Goal: Information Seeking & Learning: Learn about a topic

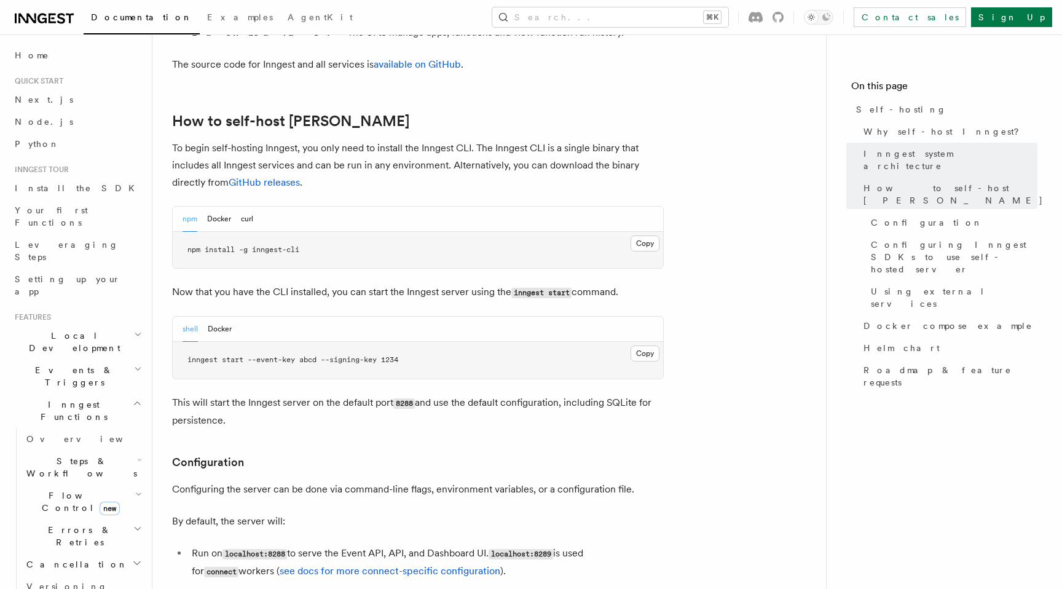
scroll to position [1178, 0]
click at [221, 205] on button "Docker" at bounding box center [219, 217] width 24 height 25
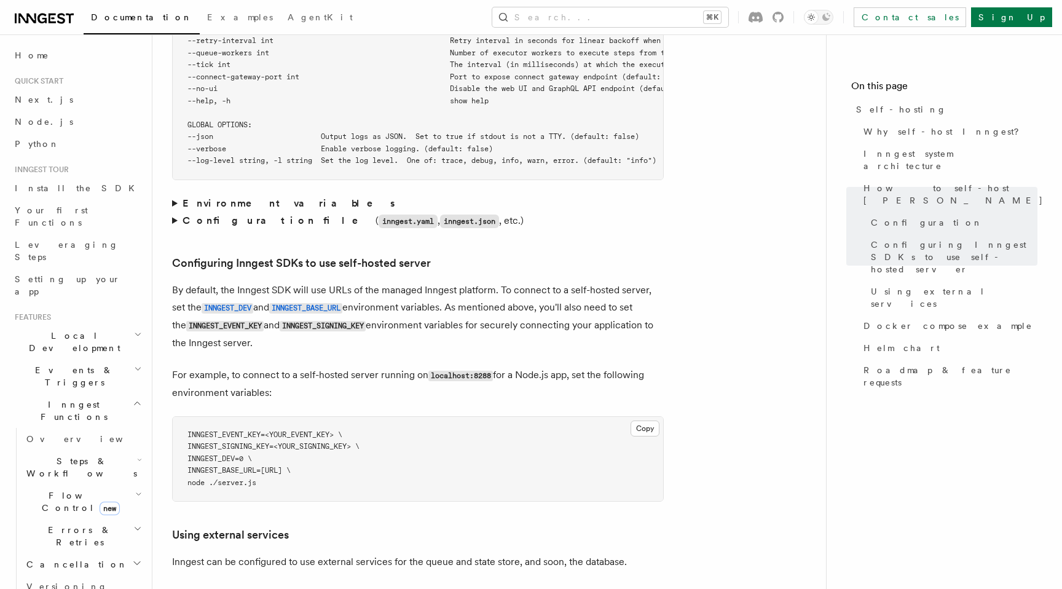
scroll to position [2471, 0]
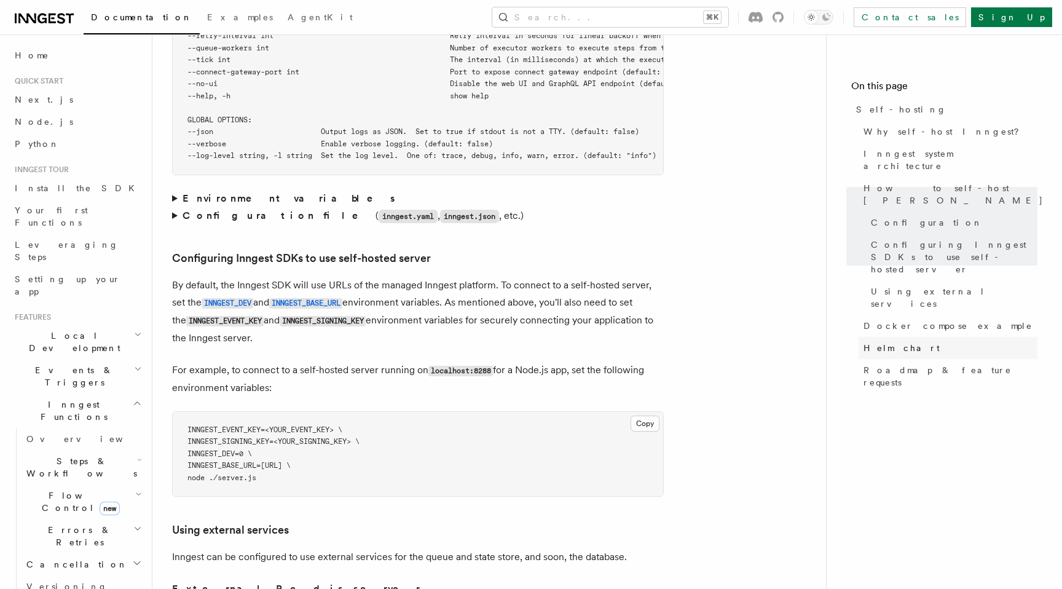
click at [884, 342] on span "Helm chart" at bounding box center [902, 348] width 76 height 12
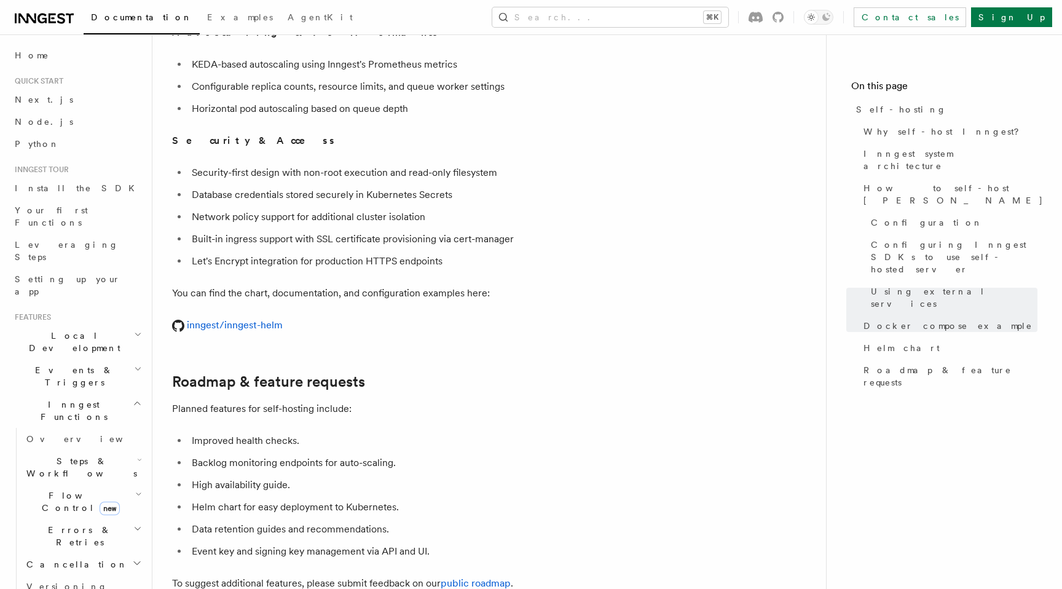
scroll to position [4568, 0]
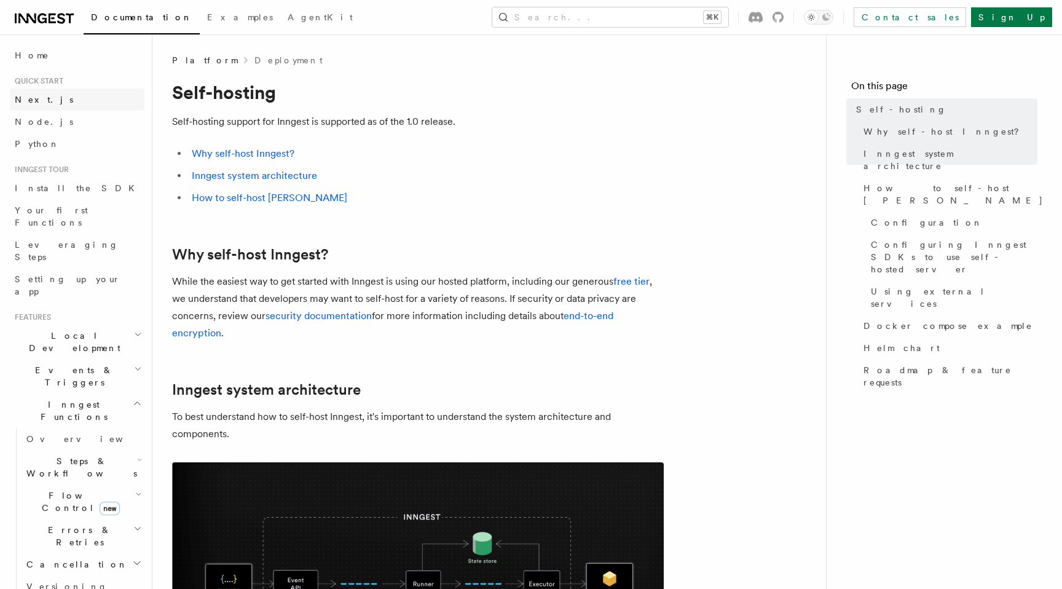
click at [38, 101] on span "Next.js" at bounding box center [44, 100] width 58 height 10
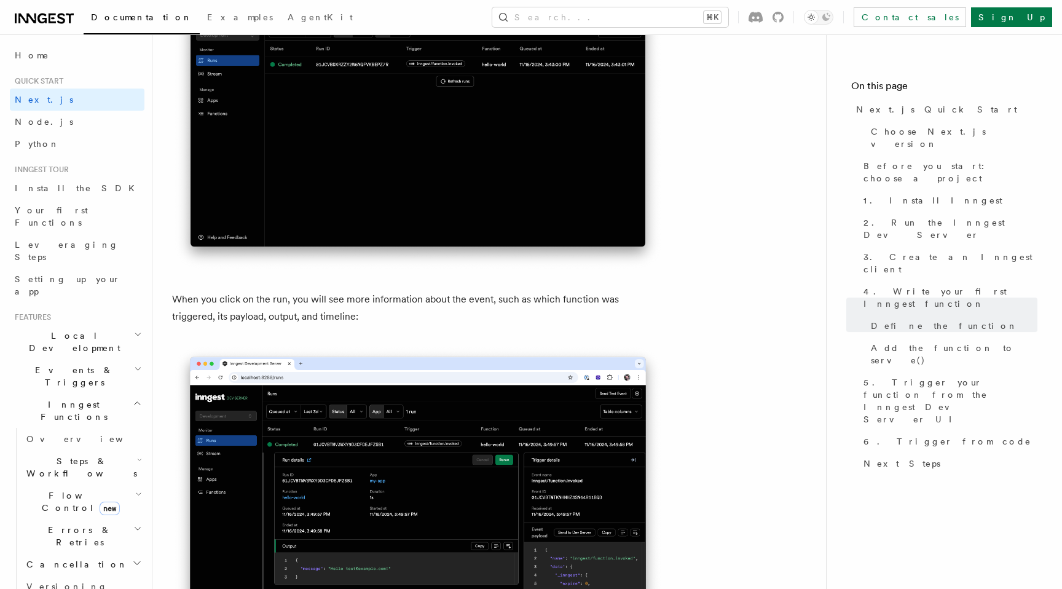
scroll to position [3904, 0]
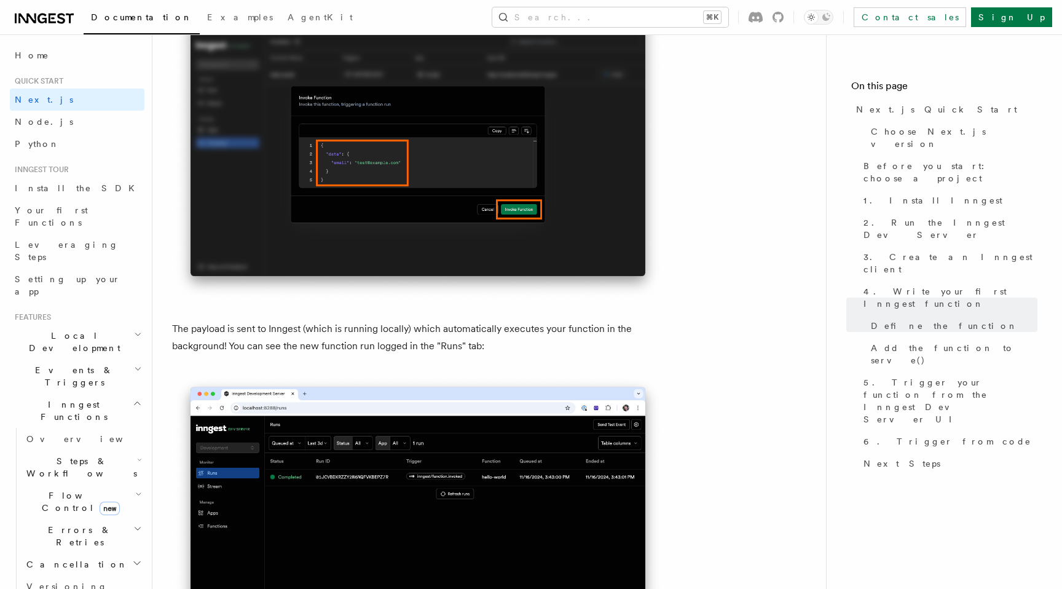
click at [133, 22] on span "Documentation" at bounding box center [141, 17] width 101 height 10
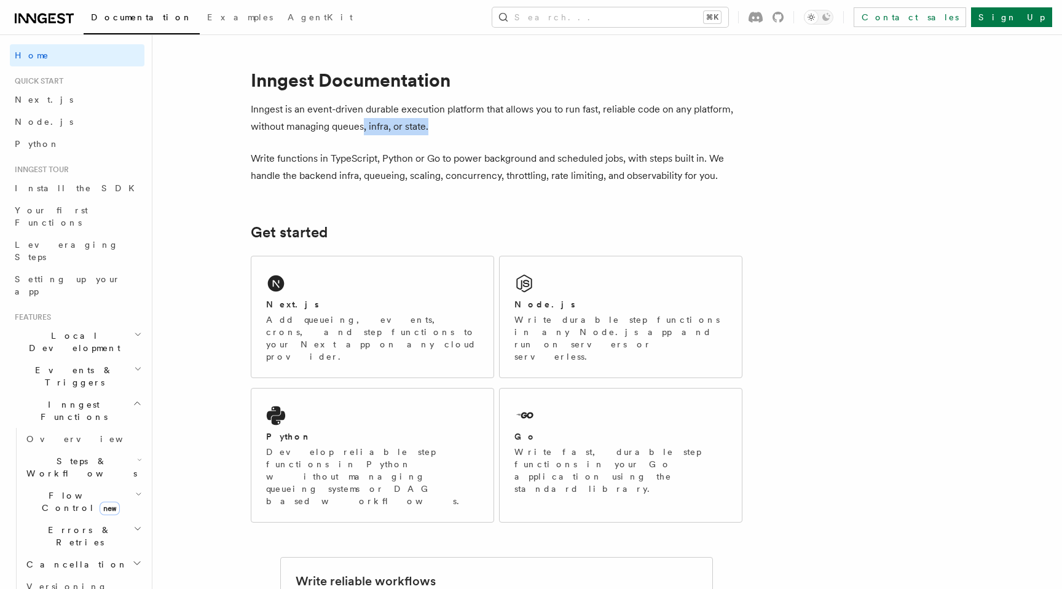
drag, startPoint x: 361, startPoint y: 124, endPoint x: 536, endPoint y: 120, distance: 174.7
click at [531, 119] on p "Inngest is an event-driven durable execution platform that allows you to run fa…" at bounding box center [497, 118] width 492 height 34
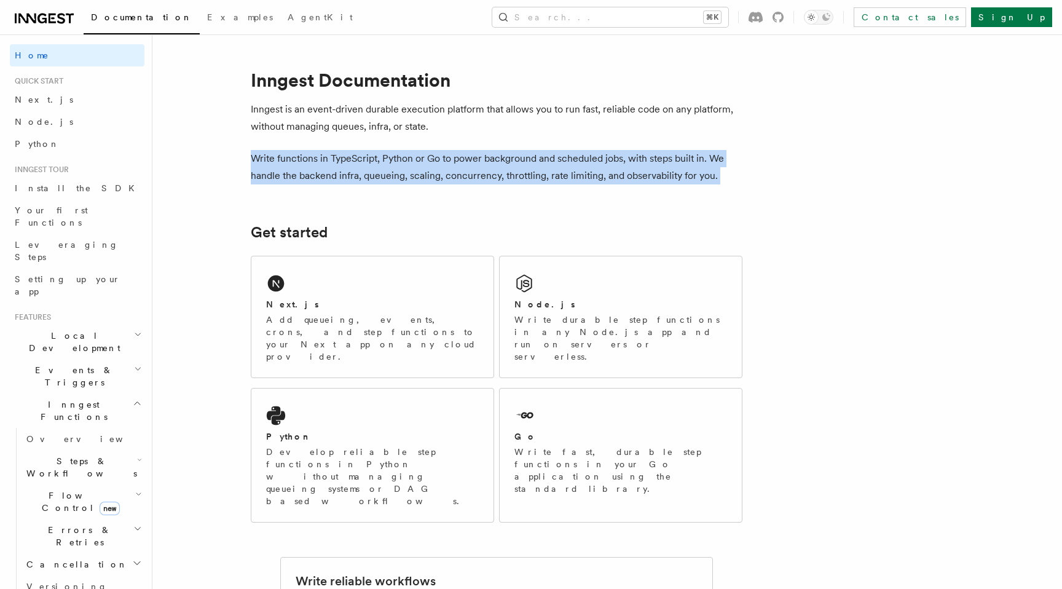
click at [523, 175] on p "Write functions in TypeScript, Python or Go to power background and scheduled j…" at bounding box center [497, 167] width 492 height 34
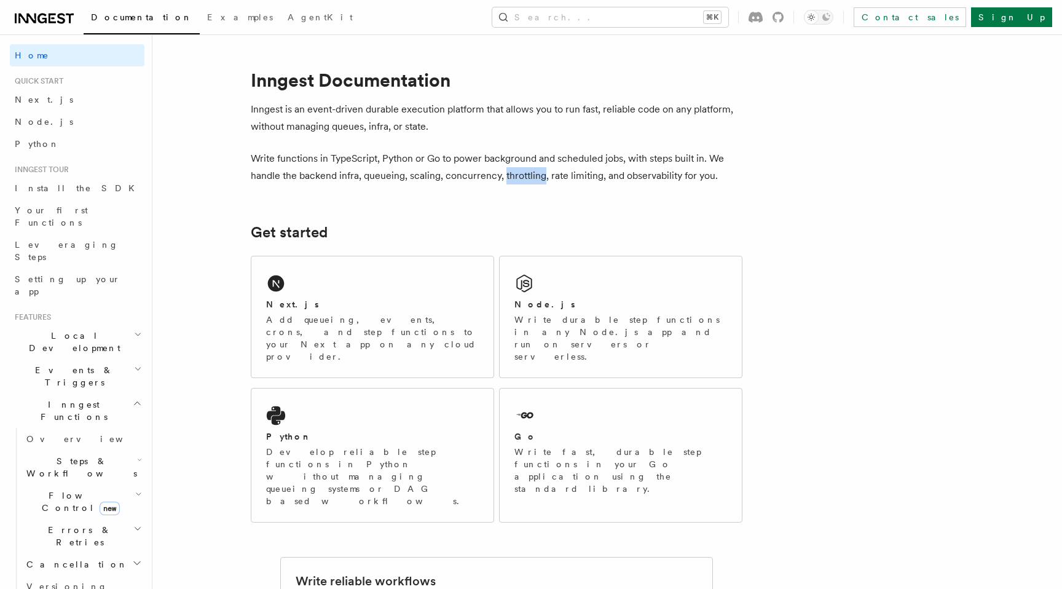
click at [523, 175] on p "Write functions in TypeScript, Python or Go to power background and scheduled j…" at bounding box center [497, 167] width 492 height 34
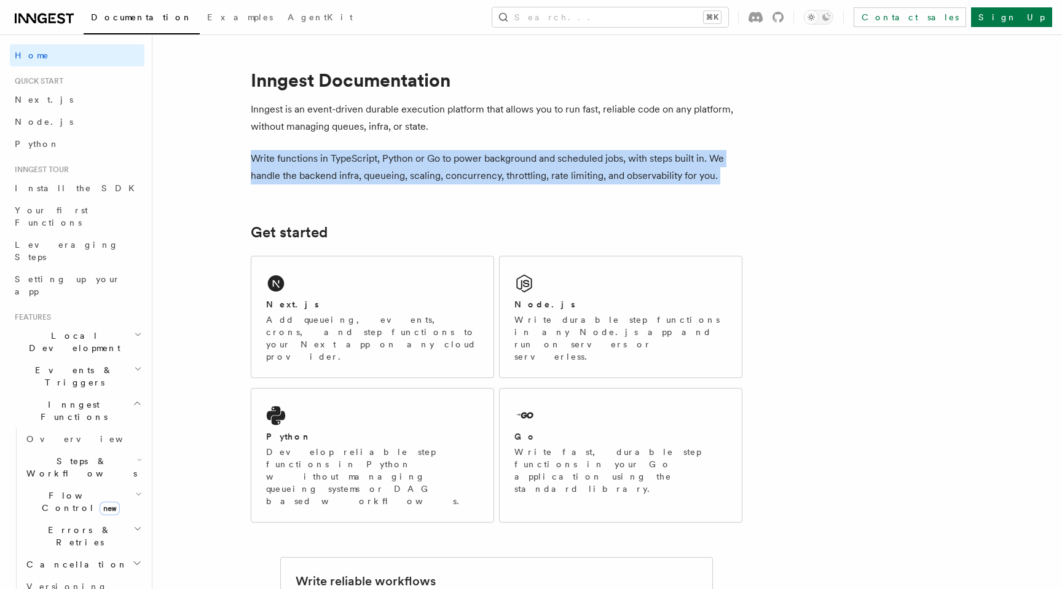
click at [523, 175] on p "Write functions in TypeScript, Python or Go to power background and scheduled j…" at bounding box center [497, 167] width 492 height 34
click at [489, 169] on p "Write functions in TypeScript, Python or Go to power background and scheduled j…" at bounding box center [497, 167] width 492 height 34
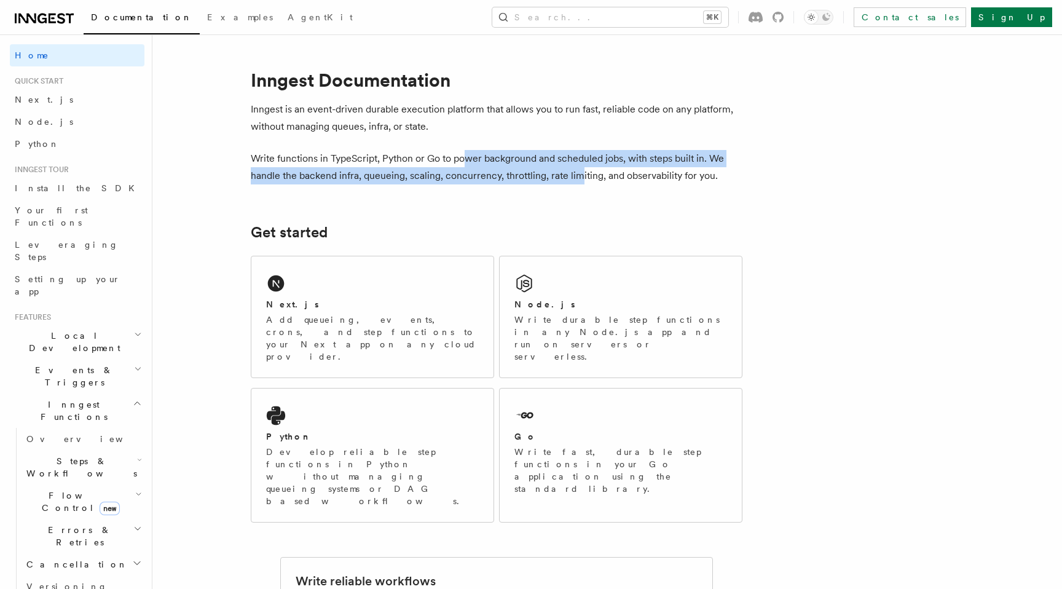
drag, startPoint x: 465, startPoint y: 165, endPoint x: 578, endPoint y: 171, distance: 112.7
click at [578, 171] on p "Write functions in TypeScript, Python or Go to power background and scheduled j…" at bounding box center [497, 167] width 492 height 34
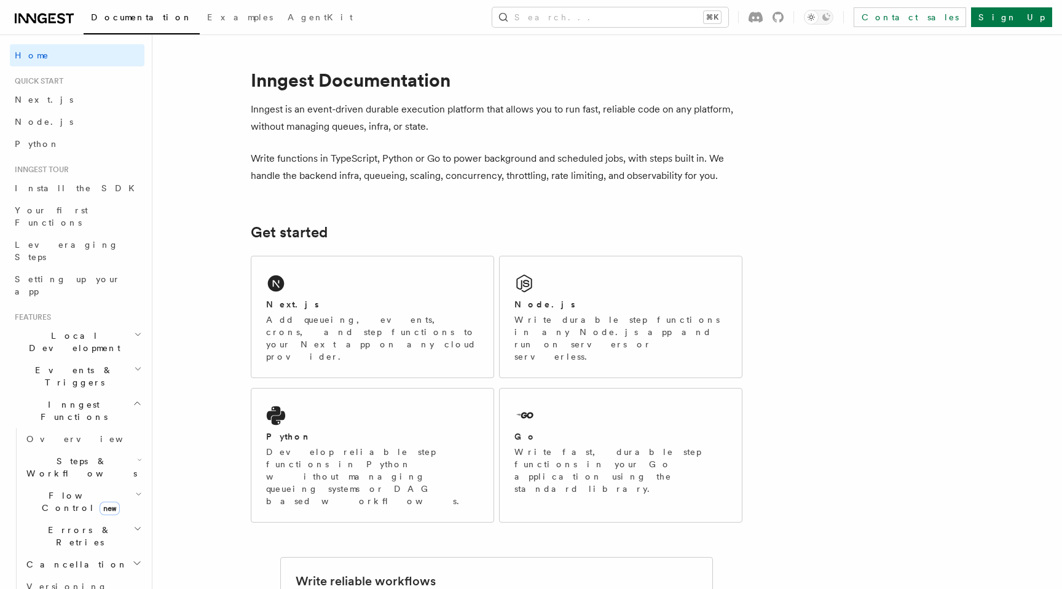
click at [588, 173] on p "Write functions in TypeScript, Python or Go to power background and scheduled j…" at bounding box center [497, 167] width 492 height 34
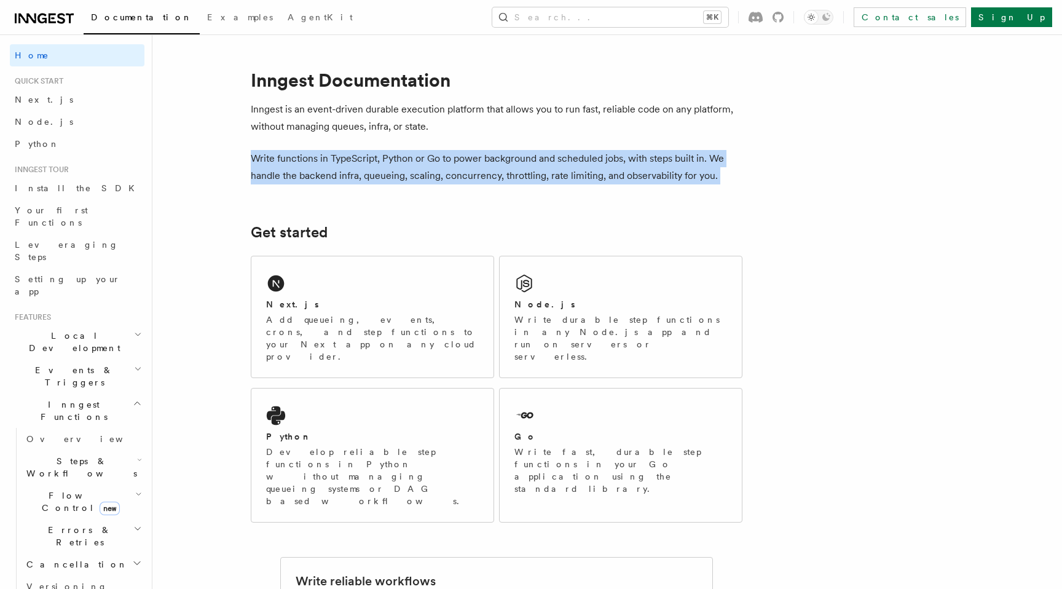
click at [588, 173] on p "Write functions in TypeScript, Python or Go to power background and scheduled j…" at bounding box center [497, 167] width 492 height 34
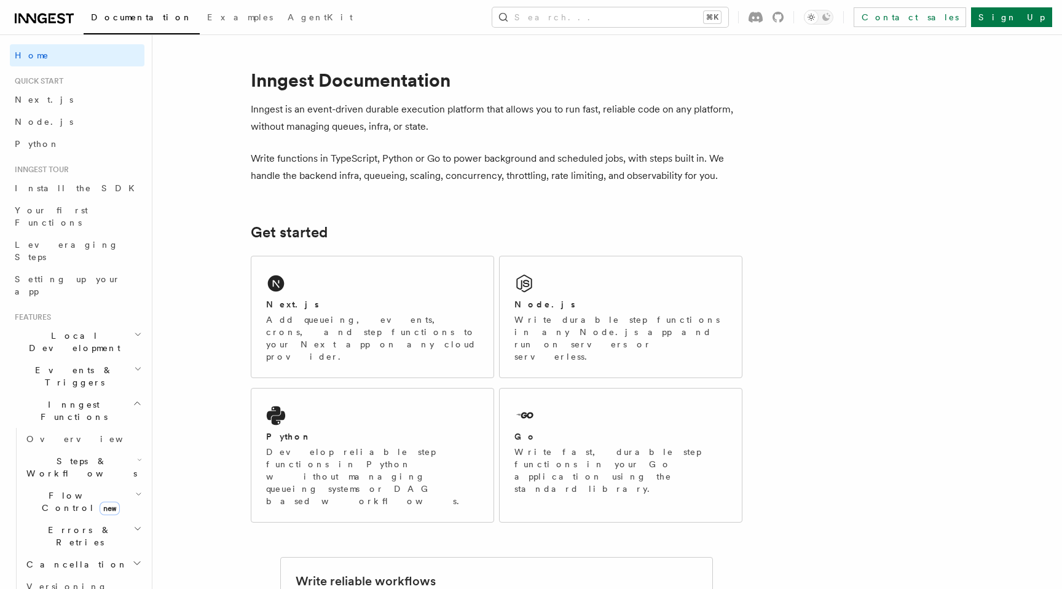
click at [564, 164] on p "Write functions in TypeScript, Python or Go to power background and scheduled j…" at bounding box center [497, 167] width 492 height 34
drag, startPoint x: 617, startPoint y: 157, endPoint x: 729, endPoint y: 163, distance: 112.1
click at [719, 159] on p "Write functions in TypeScript, Python or Go to power background and scheduled j…" at bounding box center [497, 167] width 492 height 34
click at [729, 163] on p "Write functions in TypeScript, Python or Go to power background and scheduled j…" at bounding box center [497, 167] width 492 height 34
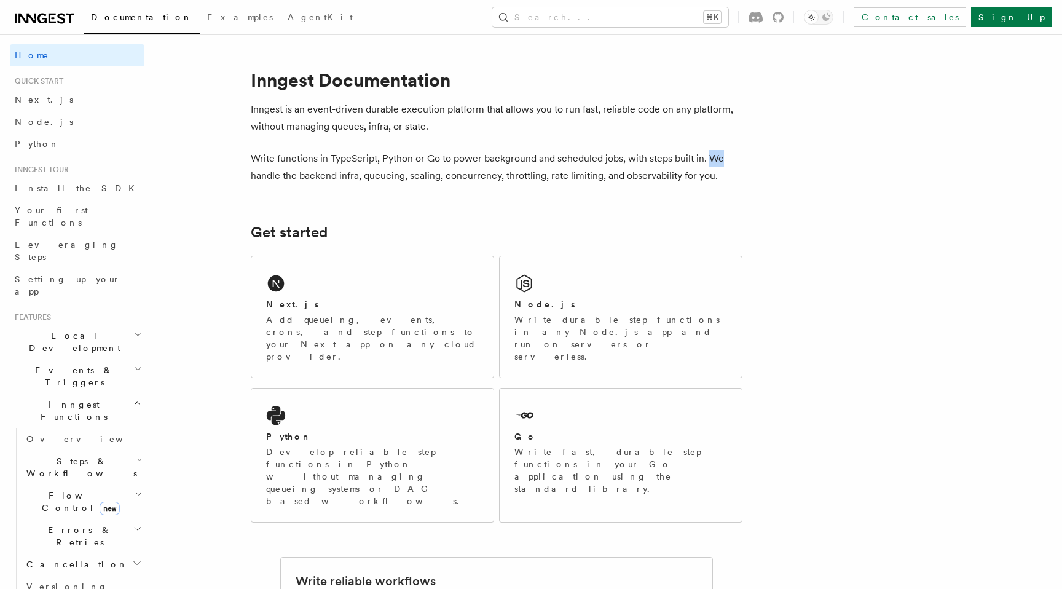
click at [729, 163] on p "Write functions in TypeScript, Python or Go to power background and scheduled j…" at bounding box center [497, 167] width 492 height 34
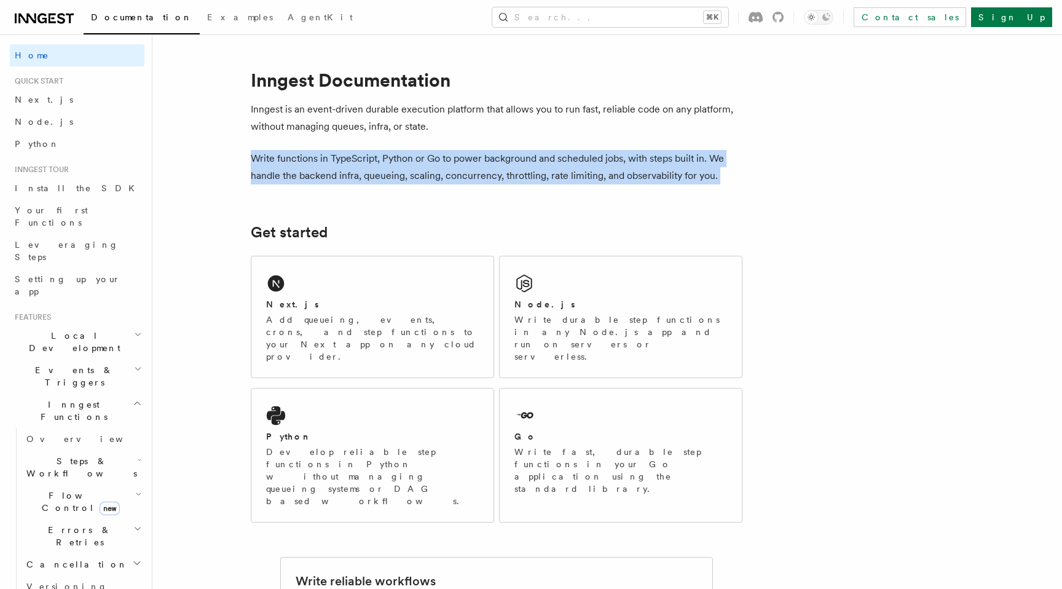
click at [729, 163] on p "Write functions in TypeScript, Python or Go to power background and scheduled j…" at bounding box center [497, 167] width 492 height 34
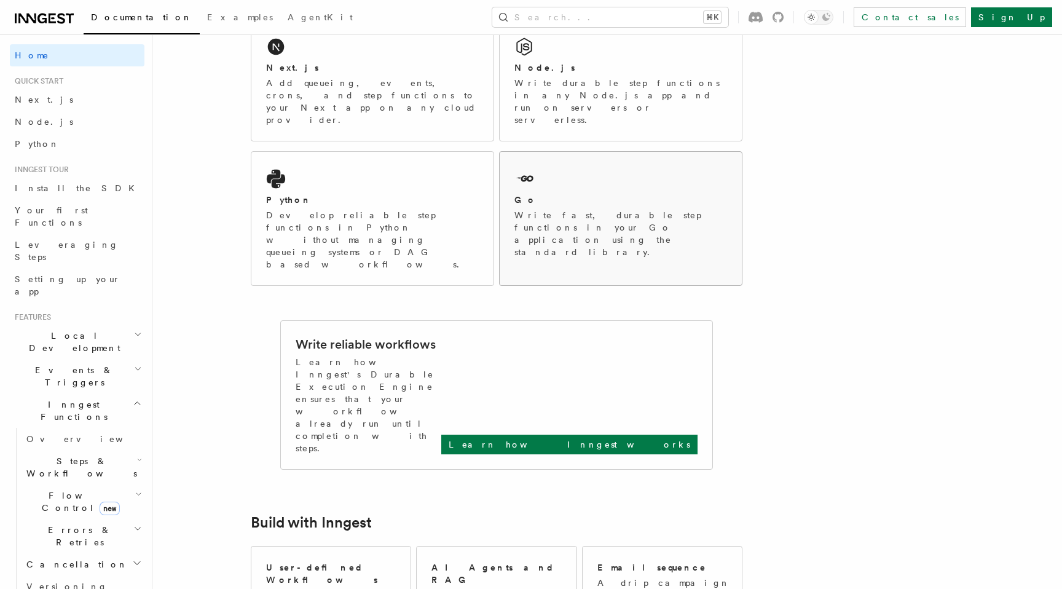
scroll to position [238, 0]
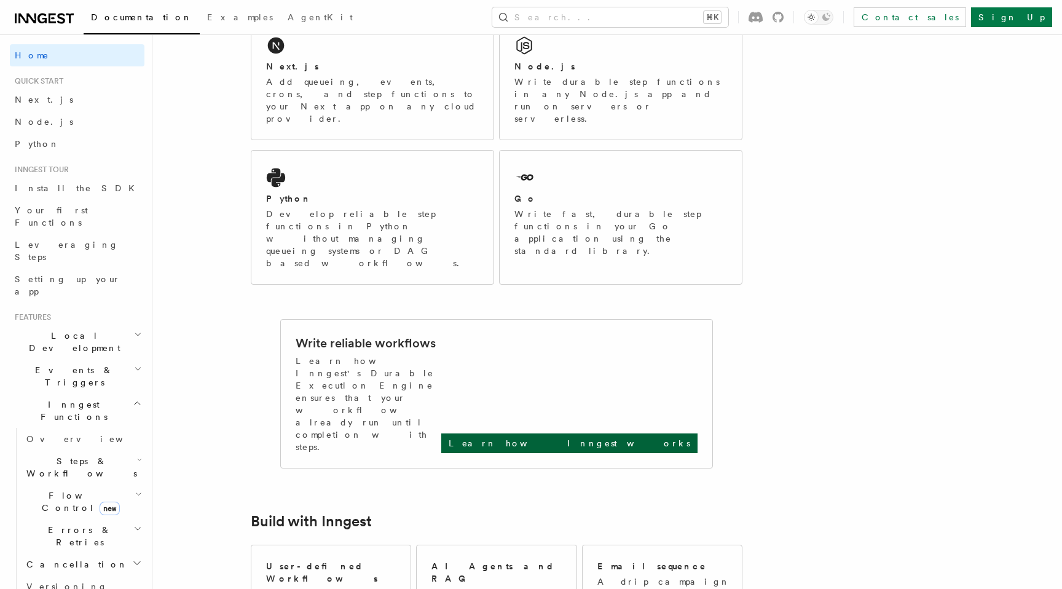
click at [617, 437] on p "Learn how Inngest works" at bounding box center [570, 443] width 242 height 12
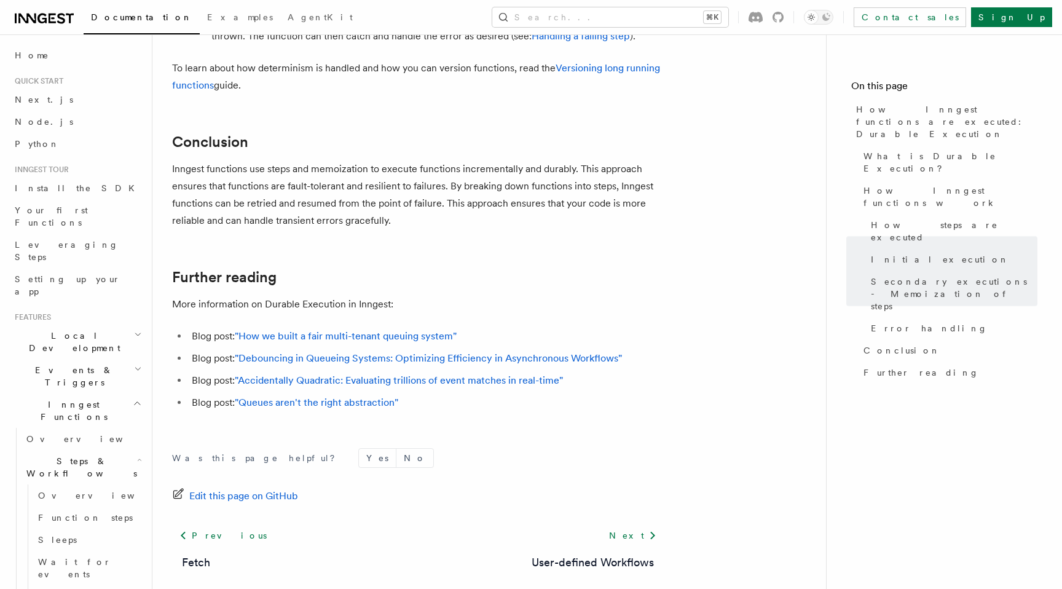
scroll to position [2326, 0]
